Goal: Information Seeking & Learning: Learn about a topic

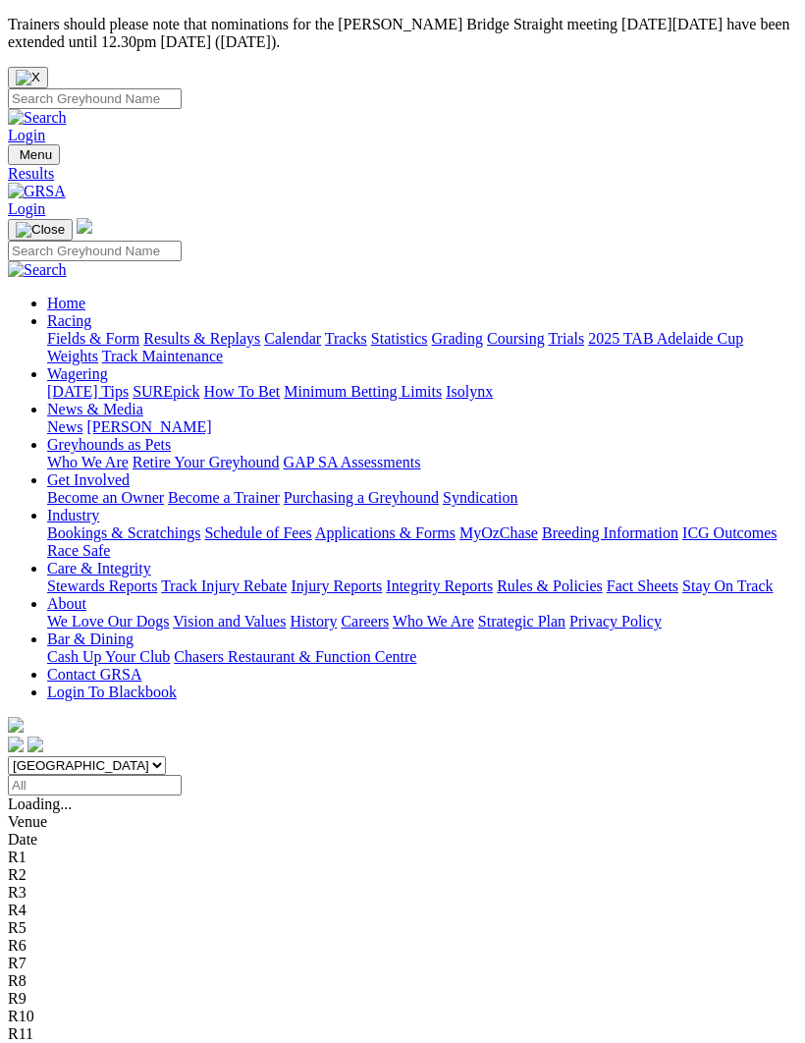
scroll to position [372, 0]
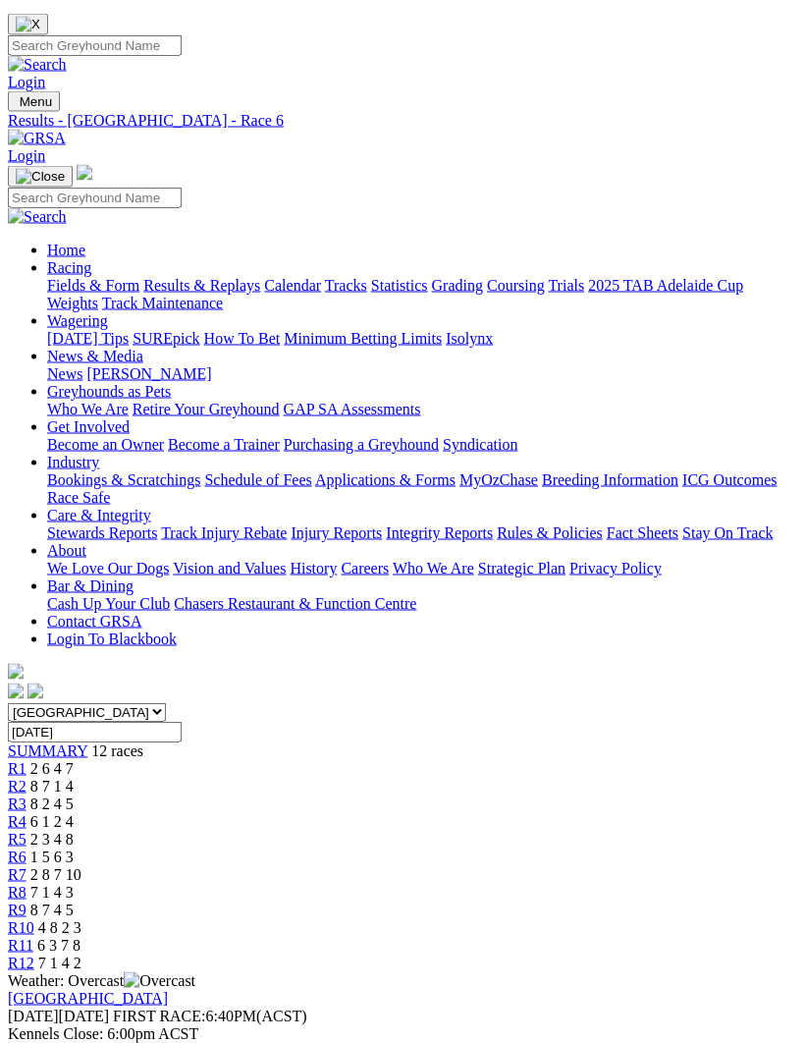
scroll to position [92, 0]
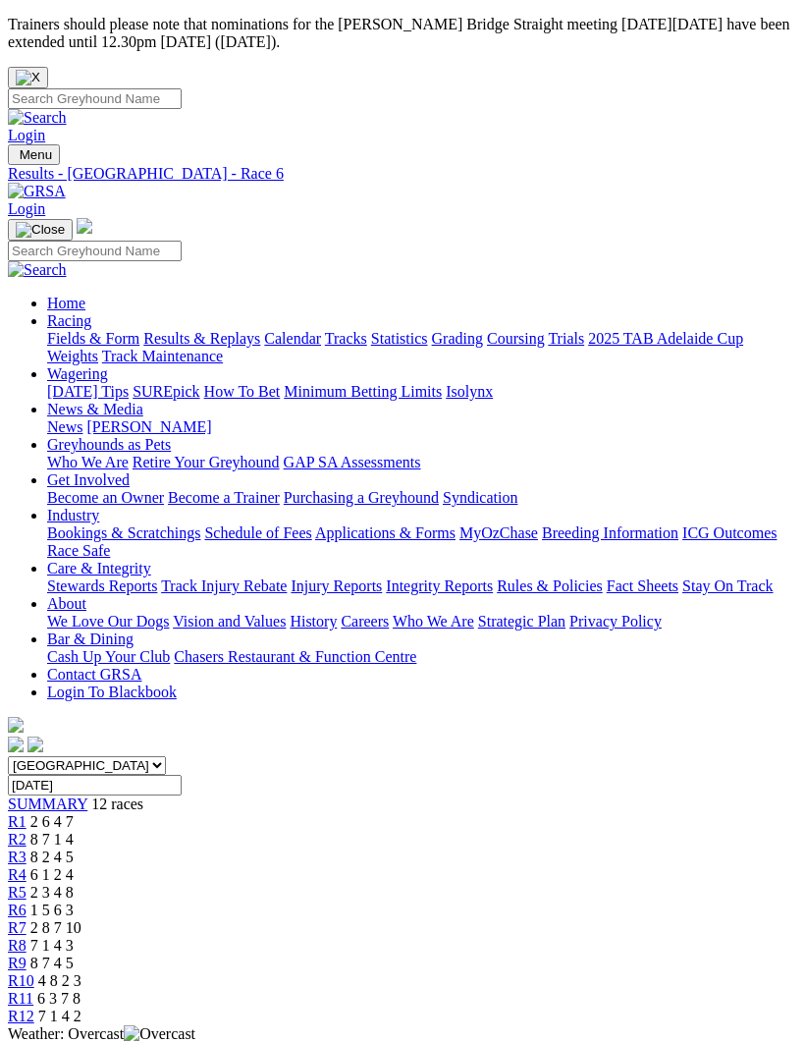
click at [16, 159] on img "Toggle navigation" at bounding box center [16, 159] width 0 height 0
click at [139, 330] on link "Fields & Form" at bounding box center [93, 338] width 92 height 17
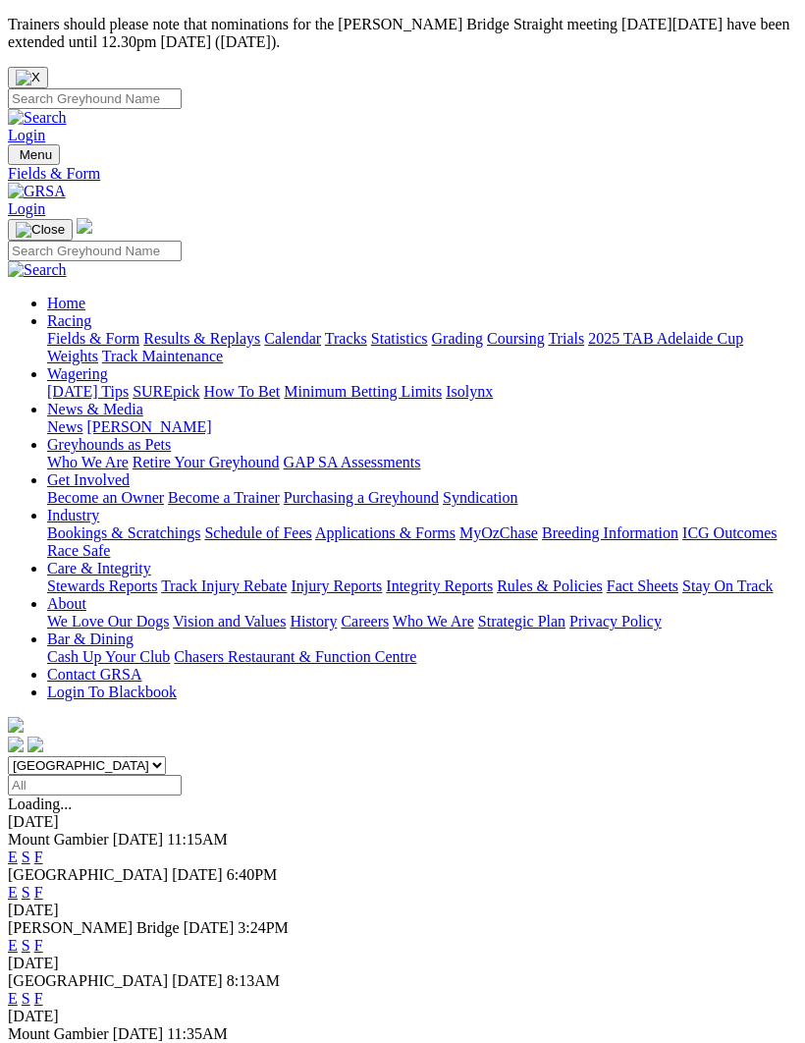
click at [43, 937] on link "F" at bounding box center [38, 945] width 9 height 17
